Goal: Complete application form: Complete application form

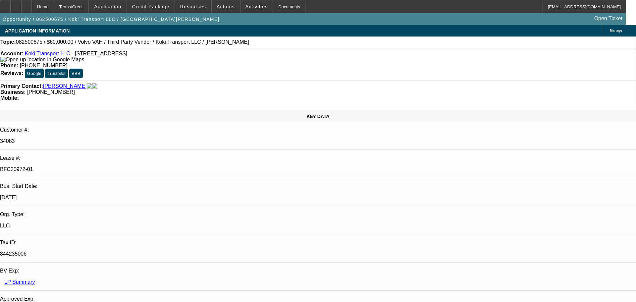
select select "0.2"
select select "2"
select select "0"
select select "6"
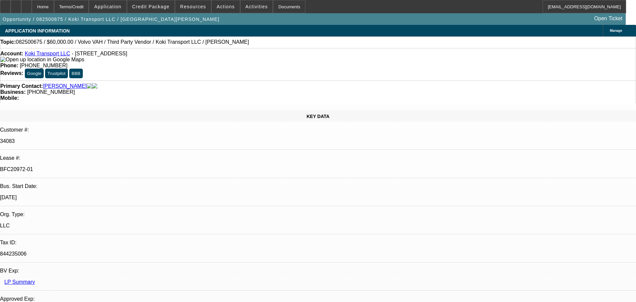
select select "0"
select select "2"
select select "0.1"
select select "4"
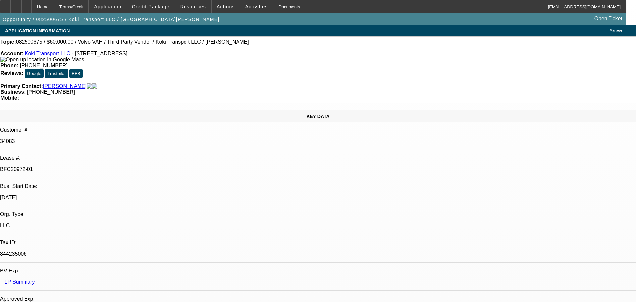
select select "0.2"
select select "2"
select select "0.1"
select select "4"
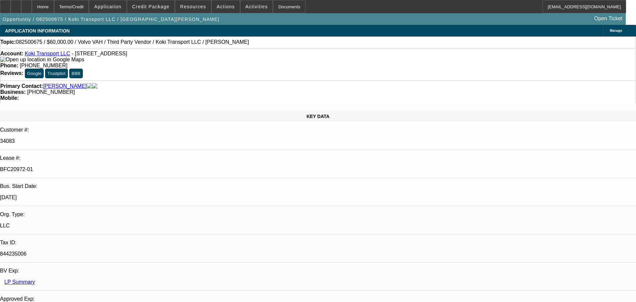
select select "0.15"
select select "2"
select select "0.1"
select select "4"
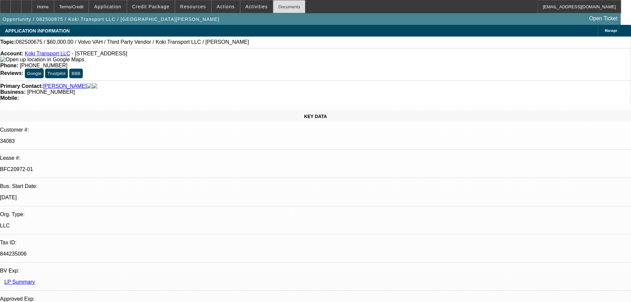
click at [281, 7] on div "Documents" at bounding box center [289, 6] width 32 height 13
